Goal: Information Seeking & Learning: Learn about a topic

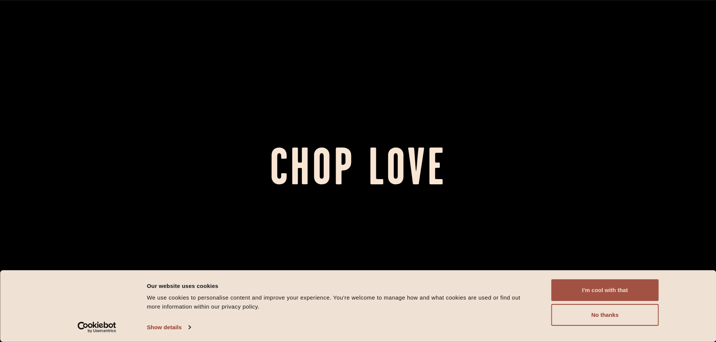
click at [603, 294] on button "I'm cool with that" at bounding box center [604, 291] width 107 height 22
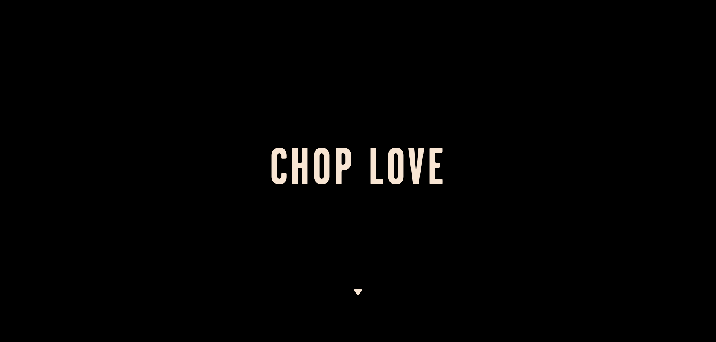
click at [534, 196] on div at bounding box center [358, 171] width 716 height 342
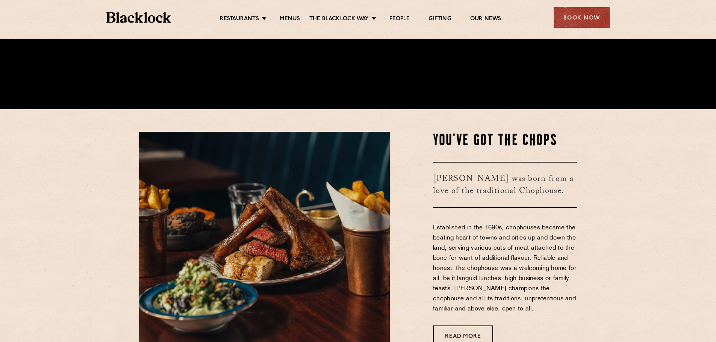
scroll to position [376, 0]
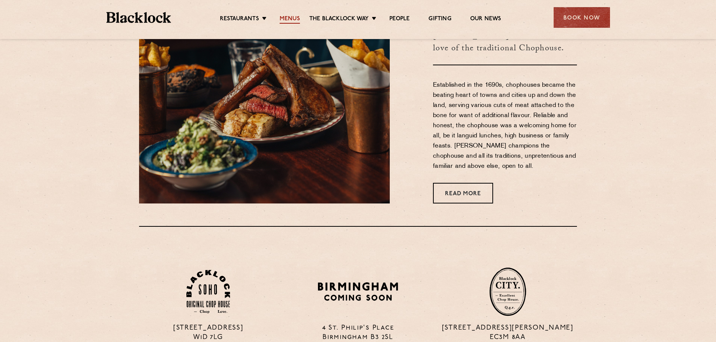
click at [291, 17] on link "Menus" at bounding box center [290, 19] width 20 height 8
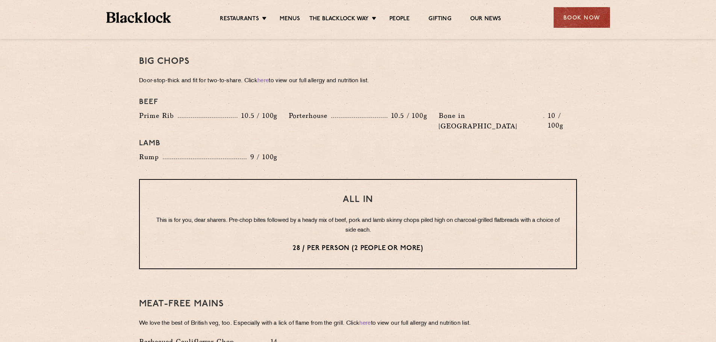
scroll to position [827, 0]
drag, startPoint x: 447, startPoint y: 106, endPoint x: 455, endPoint y: 108, distance: 8.1
click at [455, 112] on p "Bone in Sirloin" at bounding box center [490, 122] width 105 height 21
drag, startPoint x: 468, startPoint y: 107, endPoint x: 443, endPoint y: 105, distance: 25.2
click at [443, 112] on p "Bone in Sirloin" at bounding box center [490, 122] width 105 height 21
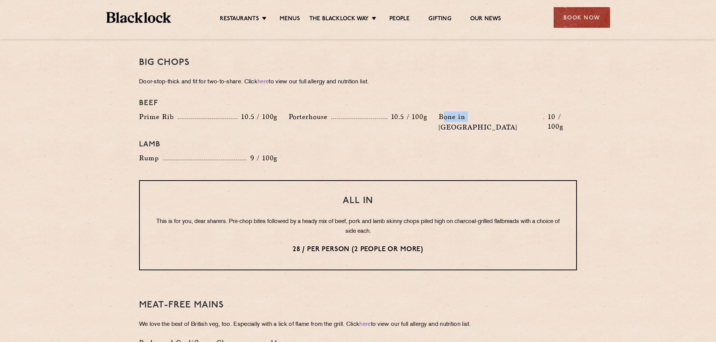
click at [443, 112] on p "Bone in Sirloin" at bounding box center [490, 122] width 105 height 21
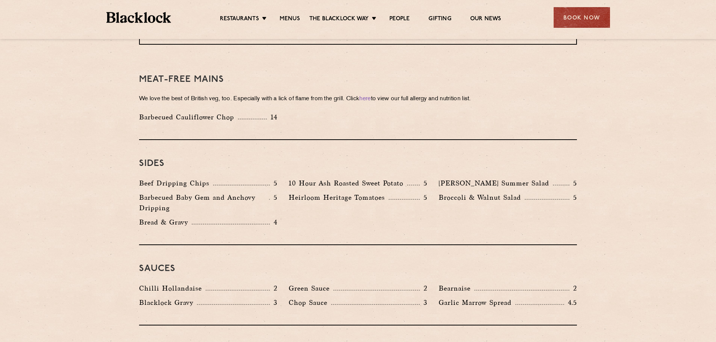
scroll to position [865, 0]
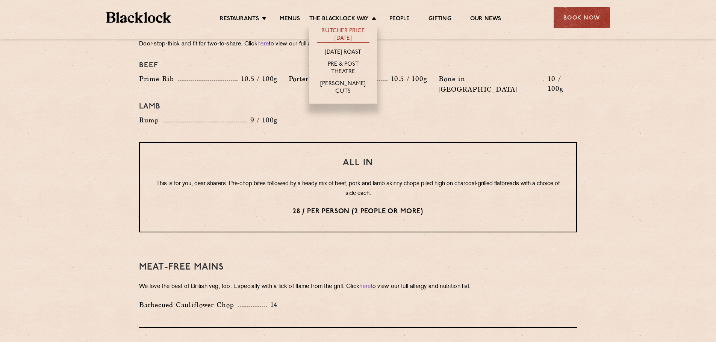
click at [333, 33] on link "Butcher Price [DATE]" at bounding box center [343, 35] width 53 height 16
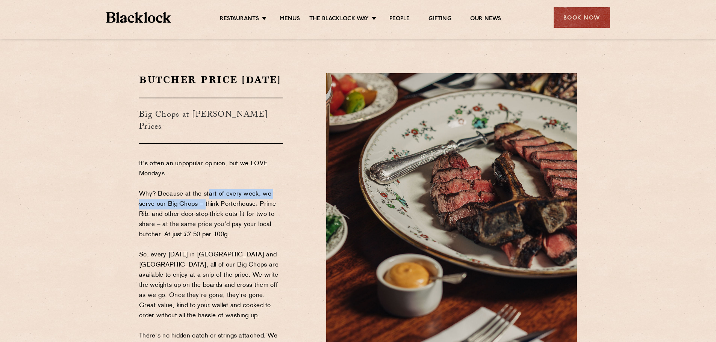
drag, startPoint x: 204, startPoint y: 193, endPoint x: 202, endPoint y: 205, distance: 12.3
click at [202, 205] on p "It's often an unpopular opinion, but we LOVE Mondays. Why? Because at the start…" at bounding box center [211, 255] width 144 height 193
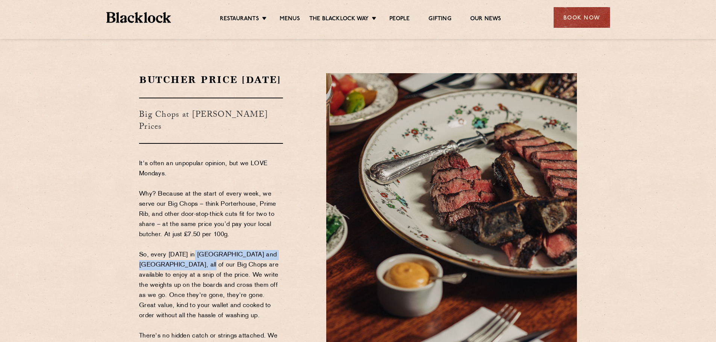
drag, startPoint x: 194, startPoint y: 261, endPoint x: 189, endPoint y: 269, distance: 9.7
click at [189, 269] on p "It's often an unpopular opinion, but we LOVE Mondays. Why? Because at the start…" at bounding box center [211, 255] width 144 height 193
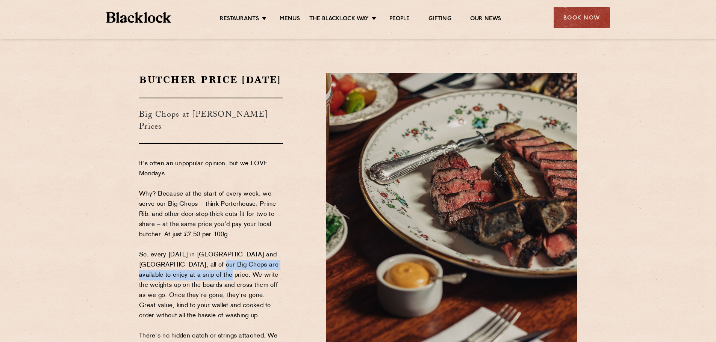
drag, startPoint x: 199, startPoint y: 267, endPoint x: 196, endPoint y: 275, distance: 8.9
click at [196, 275] on p "It's often an unpopular opinion, but we LOVE Mondays. Why? Because at the start…" at bounding box center [211, 255] width 144 height 193
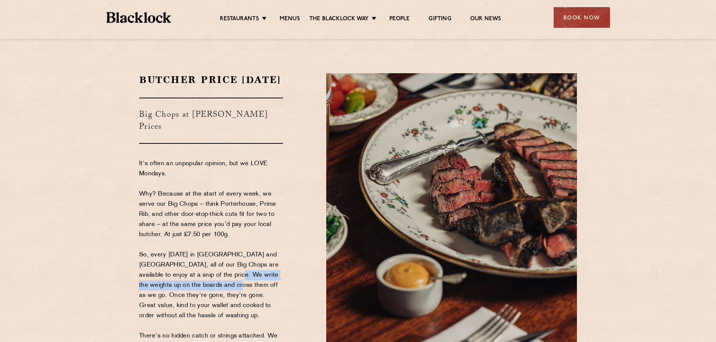
drag, startPoint x: 210, startPoint y: 275, endPoint x: 207, endPoint y: 287, distance: 12.0
click at [207, 287] on p "It's often an unpopular opinion, but we LOVE Mondays. Why? Because at the start…" at bounding box center [211, 255] width 144 height 193
drag, startPoint x: 202, startPoint y: 267, endPoint x: 194, endPoint y: 283, distance: 17.5
click at [194, 283] on p "It's often an unpopular opinion, but we LOVE Mondays. Why? Because at the start…" at bounding box center [211, 255] width 144 height 193
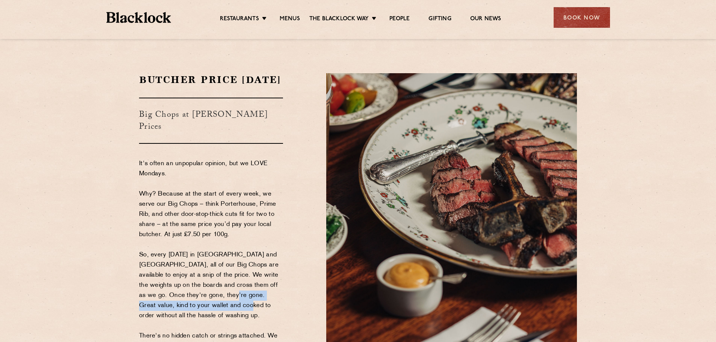
drag, startPoint x: 199, startPoint y: 295, endPoint x: 198, endPoint y: 304, distance: 9.1
click at [198, 304] on p "It's often an unpopular opinion, but we LOVE Mondays. Why? Because at the start…" at bounding box center [211, 255] width 144 height 193
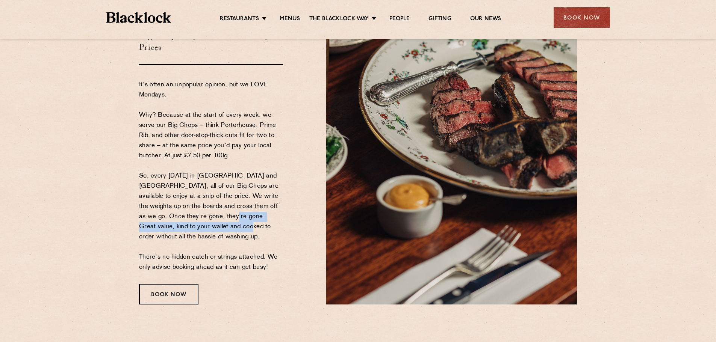
scroll to position [113, 0]
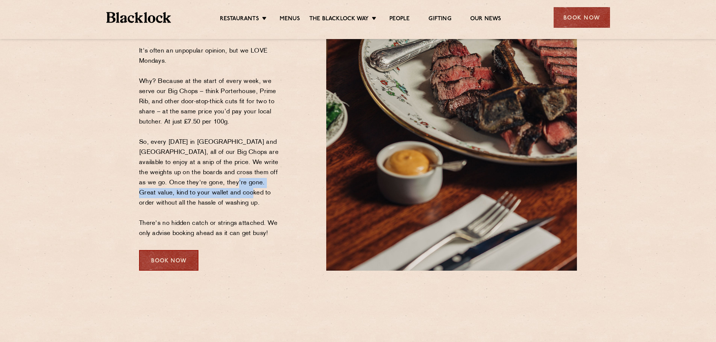
click at [178, 262] on div "Book Now" at bounding box center [168, 260] width 59 height 21
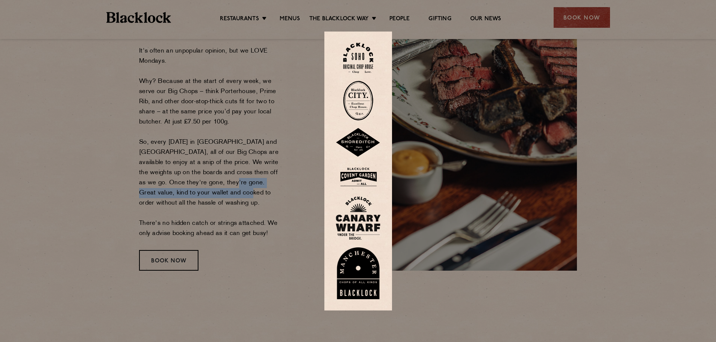
click at [367, 63] on img at bounding box center [358, 58] width 30 height 30
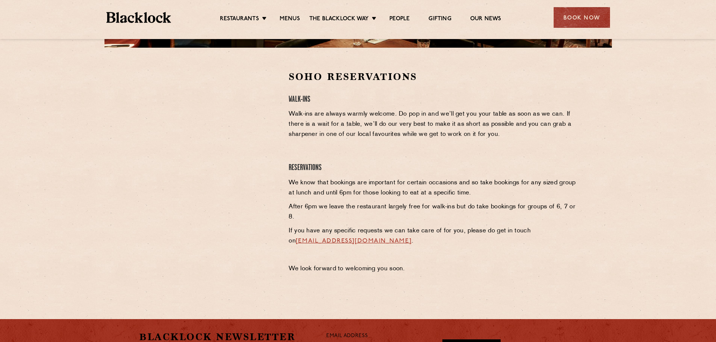
scroll to position [225, 0]
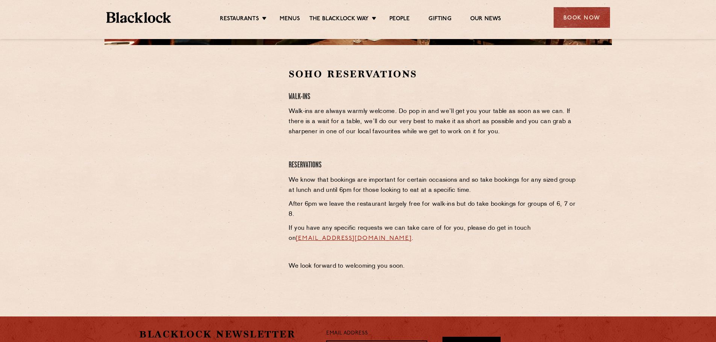
click at [666, 162] on section "Soho Reservations Walk-Ins Walk-ins are always warmly welcome. Do pop in and we…" at bounding box center [358, 171] width 716 height 253
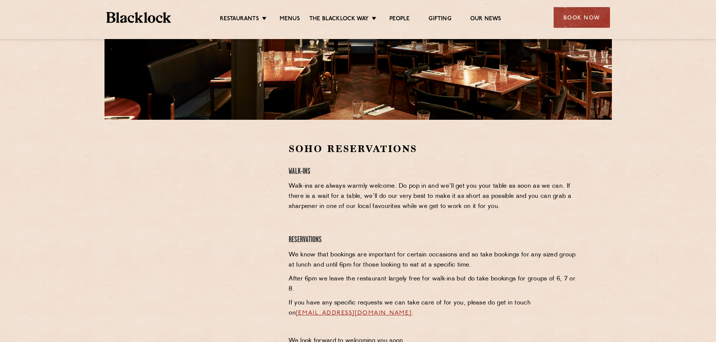
scroll to position [150, 0]
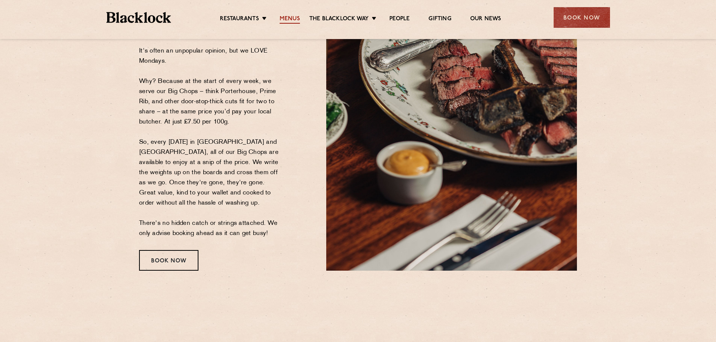
click at [293, 19] on link "Menus" at bounding box center [290, 19] width 20 height 8
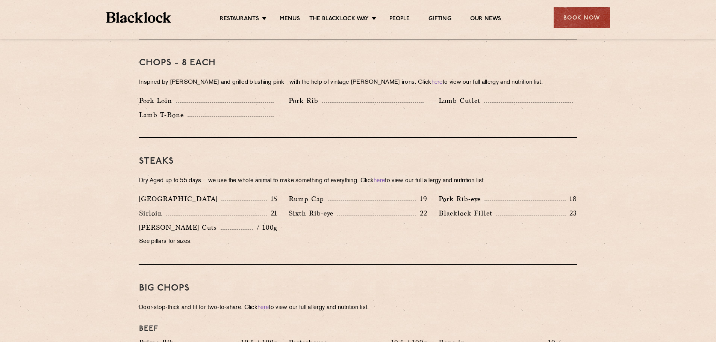
scroll to position [676, 0]
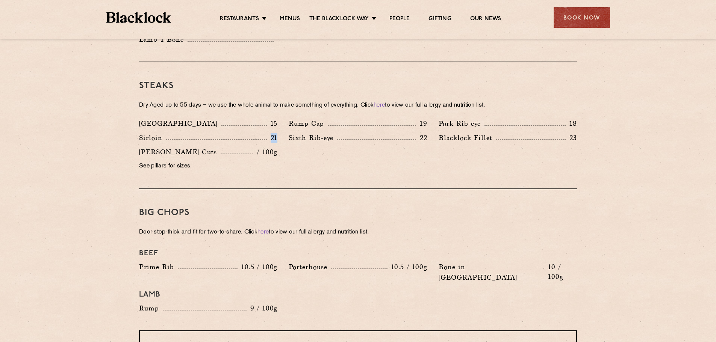
drag, startPoint x: 270, startPoint y: 127, endPoint x: 280, endPoint y: 127, distance: 9.8
click at [280, 133] on div "Sirloin 21" at bounding box center [208, 140] width 150 height 14
drag, startPoint x: 418, startPoint y: 126, endPoint x: 427, endPoint y: 126, distance: 8.6
click at [427, 133] on p "22" at bounding box center [421, 138] width 11 height 10
click at [270, 133] on p "21" at bounding box center [272, 138] width 11 height 10
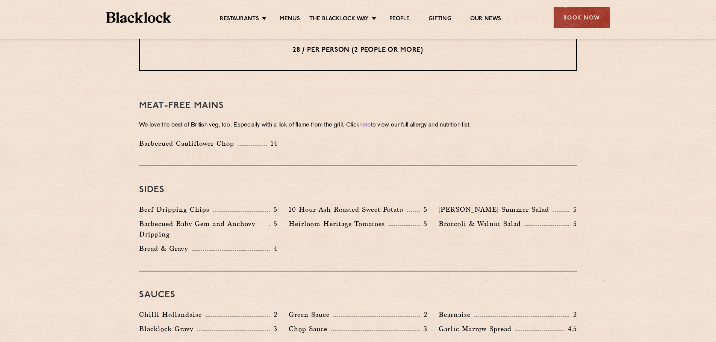
scroll to position [1090, 0]
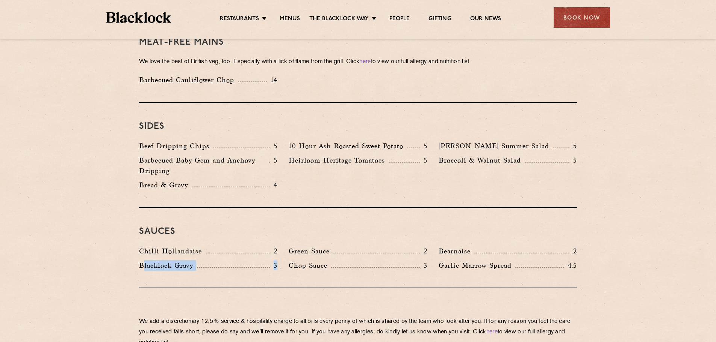
drag, startPoint x: 145, startPoint y: 244, endPoint x: 280, endPoint y: 246, distance: 134.9
click at [280, 260] on div "Blacklock Gravy 3" at bounding box center [208, 267] width 150 height 14
click at [273, 261] on p "3" at bounding box center [274, 266] width 8 height 10
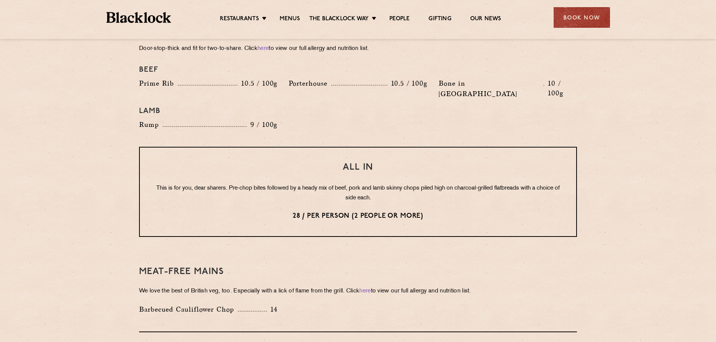
scroll to position [0, 0]
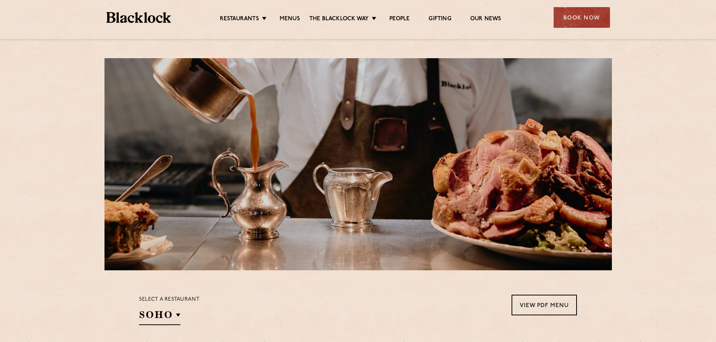
drag, startPoint x: 433, startPoint y: 227, endPoint x: 413, endPoint y: -2, distance: 229.0
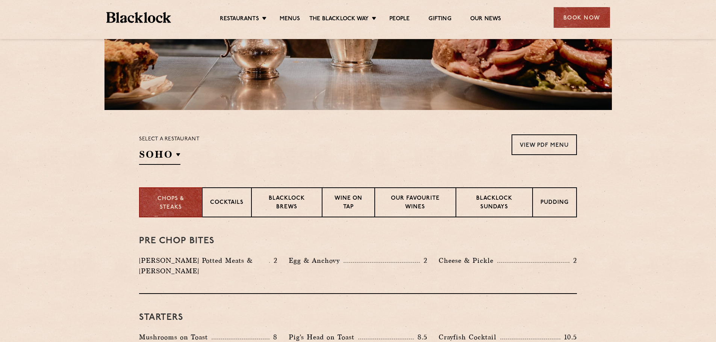
scroll to position [188, 0]
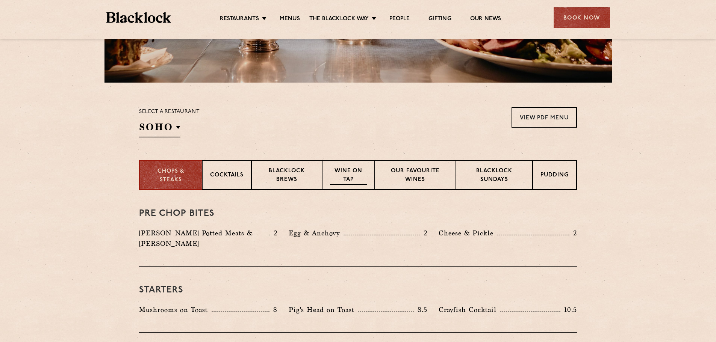
click at [351, 178] on p "Wine on Tap" at bounding box center [348, 176] width 37 height 18
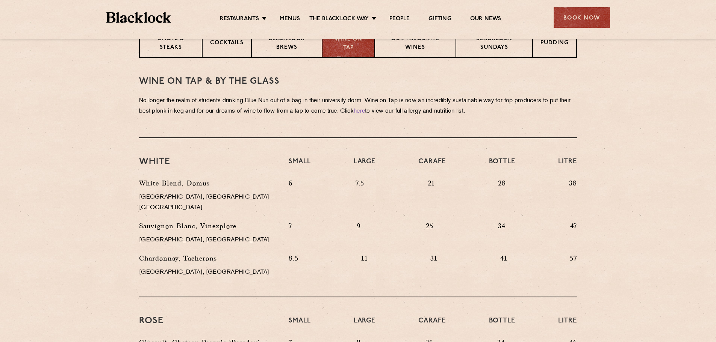
scroll to position [338, 0]
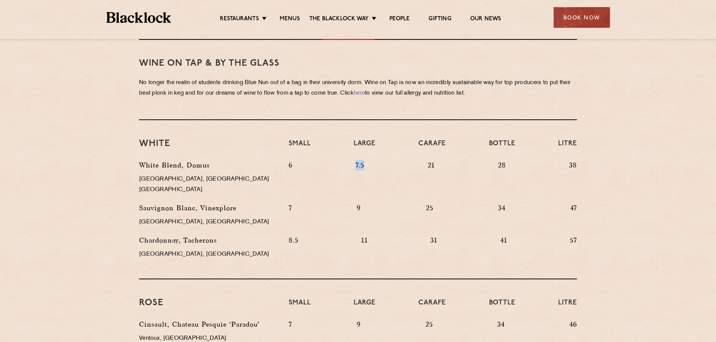
drag, startPoint x: 357, startPoint y: 165, endPoint x: 373, endPoint y: 165, distance: 16.2
click at [373, 165] on div "6 7.5 21 28 38" at bounding box center [432, 181] width 299 height 43
drag, startPoint x: 369, startPoint y: 227, endPoint x: 357, endPoint y: 233, distance: 13.3
click at [357, 235] on div "8.5 11 31 41 57" at bounding box center [432, 251] width 299 height 32
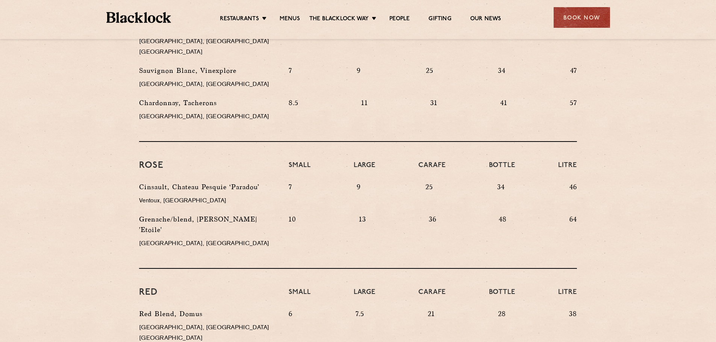
scroll to position [0, 0]
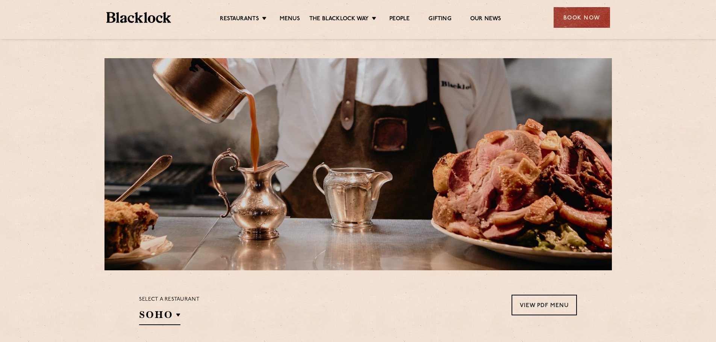
drag, startPoint x: 357, startPoint y: 249, endPoint x: 357, endPoint y: 156, distance: 93.2
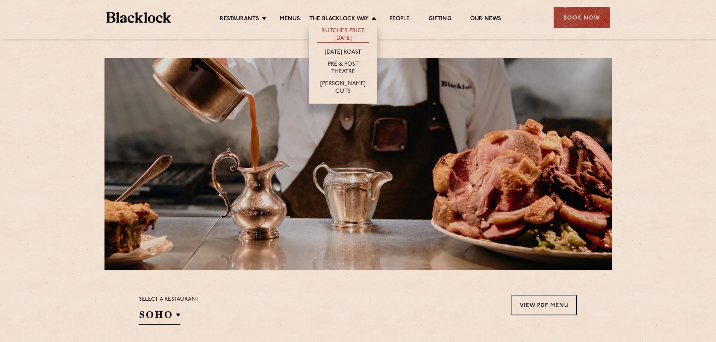
click at [351, 35] on link "Butcher Price [DATE]" at bounding box center [343, 35] width 53 height 16
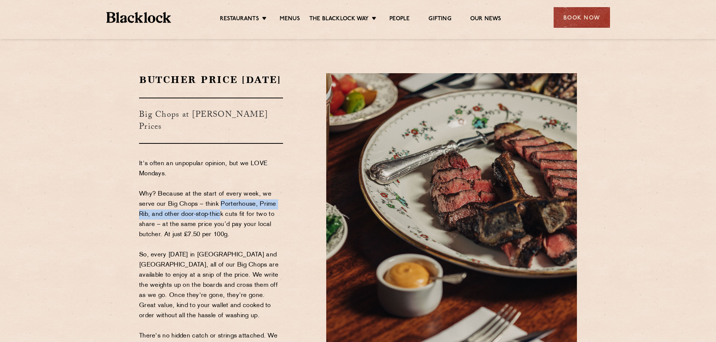
drag, startPoint x: 218, startPoint y: 205, endPoint x: 217, endPoint y: 214, distance: 9.0
click at [217, 214] on p "It's often an unpopular opinion, but we LOVE Mondays. Why? Because at the start…" at bounding box center [211, 255] width 144 height 193
click at [236, 292] on p "It's often an unpopular opinion, but we LOVE Mondays. Why? Because at the start…" at bounding box center [211, 255] width 144 height 193
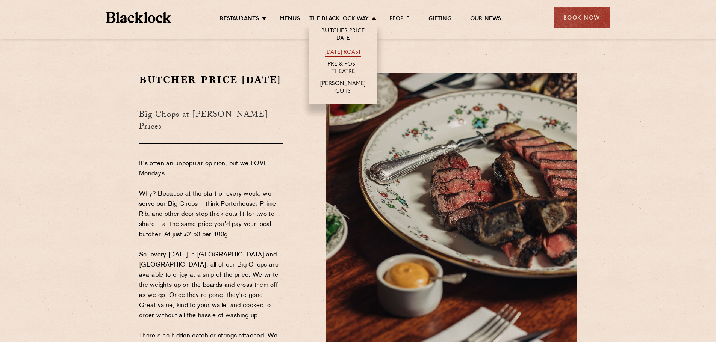
click at [349, 51] on link "[DATE] Roast" at bounding box center [343, 53] width 36 height 8
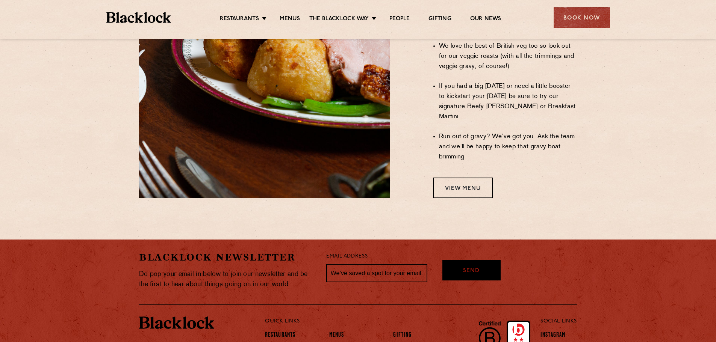
scroll to position [690, 0]
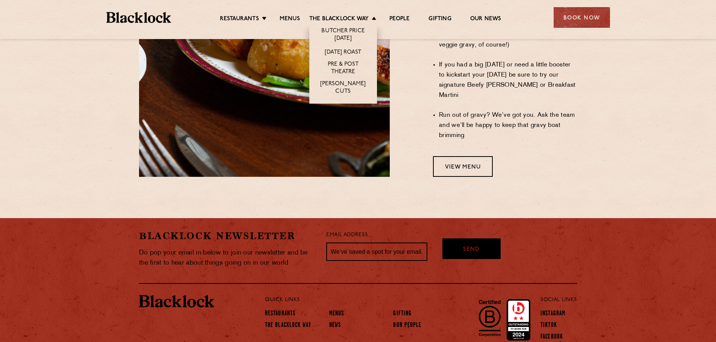
click at [342, 91] on li "[PERSON_NAME] Cuts" at bounding box center [343, 91] width 68 height 25
click at [342, 85] on link "[PERSON_NAME] Cuts" at bounding box center [343, 88] width 53 height 16
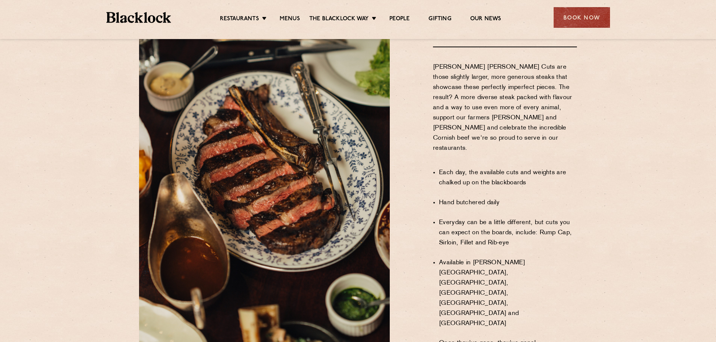
scroll to position [526, 0]
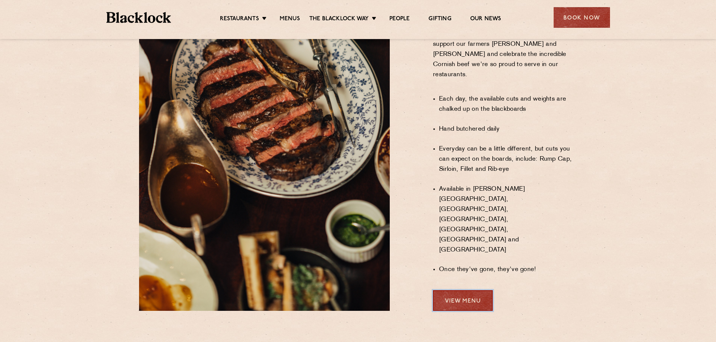
click at [463, 290] on link "View Menu" at bounding box center [463, 300] width 60 height 21
